Goal: Check status: Check status

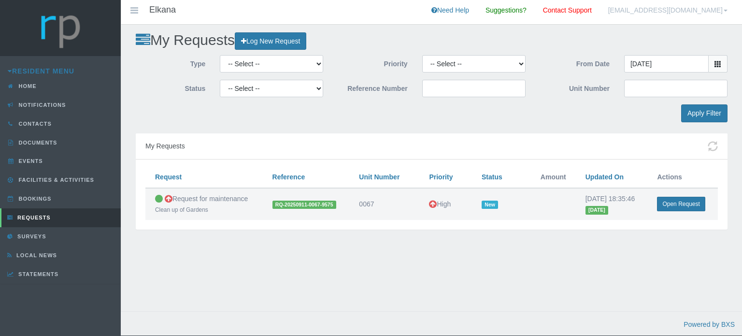
click at [584, 199] on td "2025-09-11 18:35:46 Today" at bounding box center [612, 204] width 72 height 32
click at [677, 201] on link "Open Request" at bounding box center [681, 204] width 48 height 14
click at [678, 207] on link "Open Request" at bounding box center [681, 204] width 48 height 14
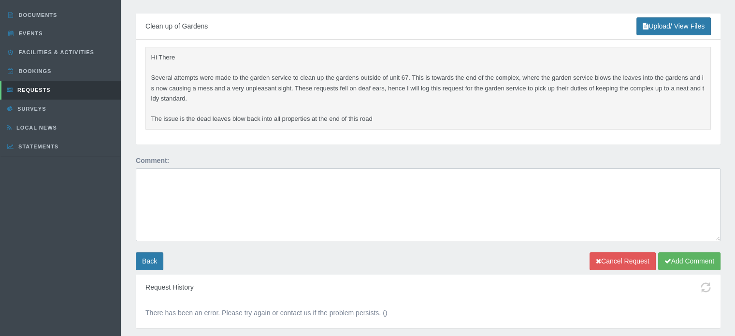
scroll to position [173, 0]
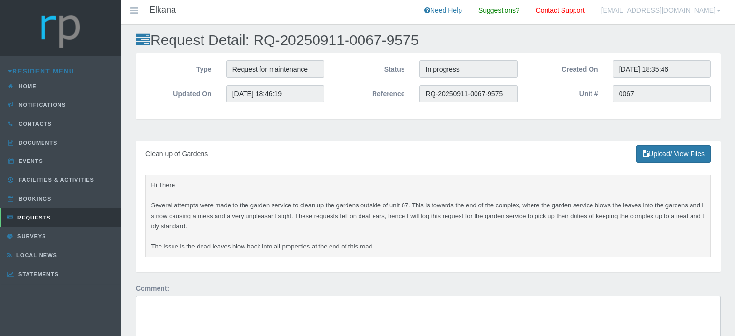
scroll to position [173, 0]
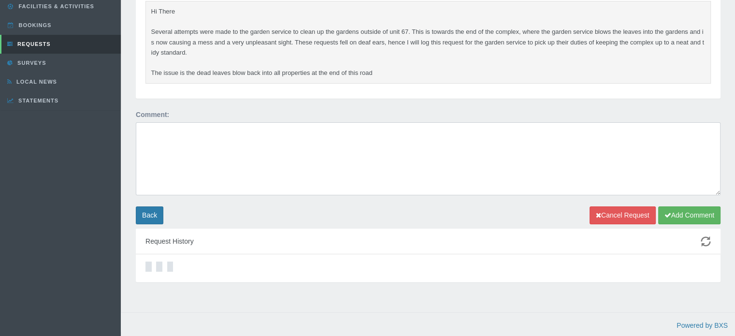
click at [709, 241] on icon "button" at bounding box center [706, 241] width 10 height 10
